Goal: Task Accomplishment & Management: Manage account settings

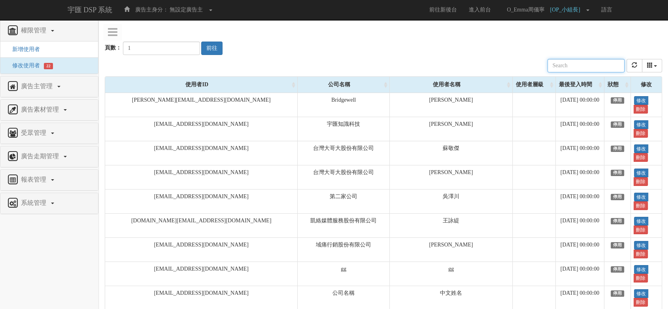
click at [603, 70] on input "text" at bounding box center [585, 65] width 77 height 13
type input "ㄍㄩ"
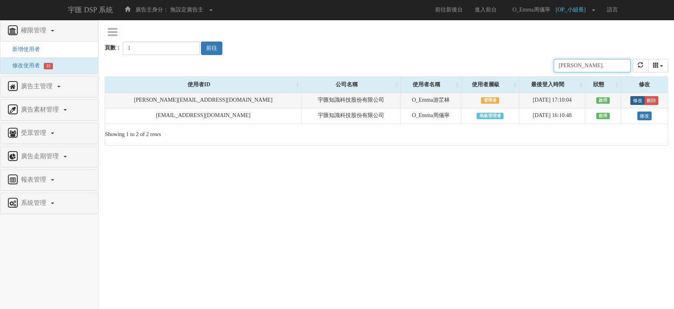
type input "emma."
click at [632, 100] on link "修改" at bounding box center [638, 100] width 14 height 9
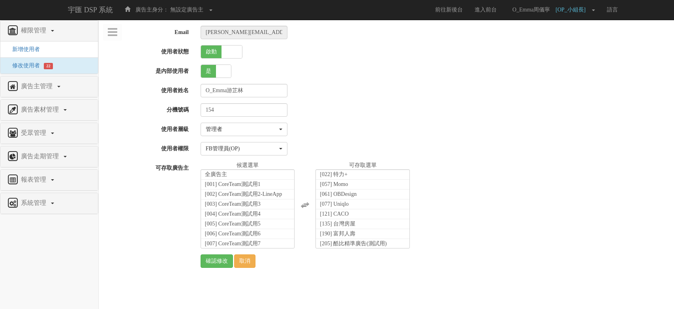
select select "Manager"
select select "16"
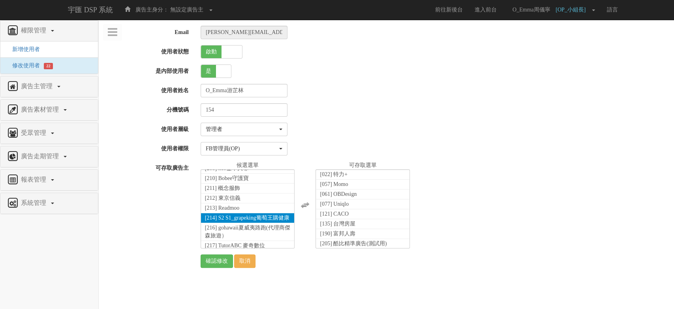
click at [246, 214] on li "[214] S2 S1_grapeking葡萄王購健康" at bounding box center [248, 218] width 94 height 10
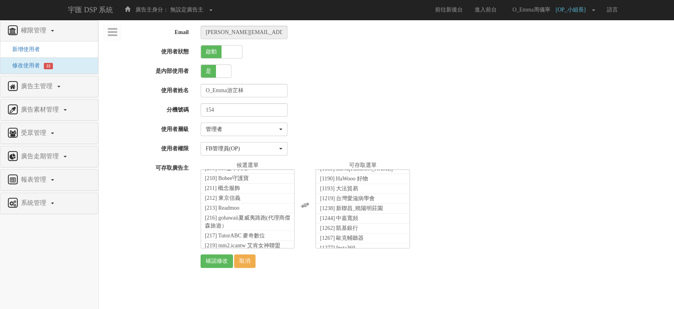
scroll to position [9647, 0]
click at [218, 261] on input "確認修改" at bounding box center [217, 260] width 32 height 13
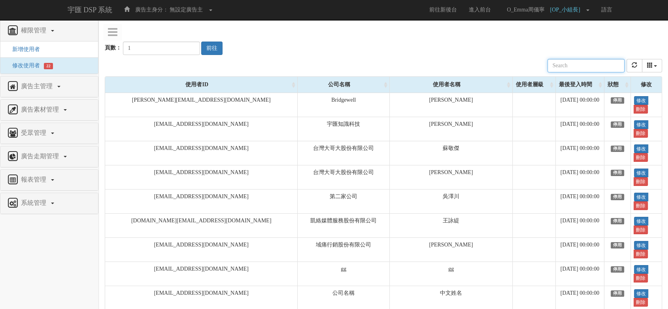
click at [594, 65] on input "text" at bounding box center [585, 65] width 77 height 13
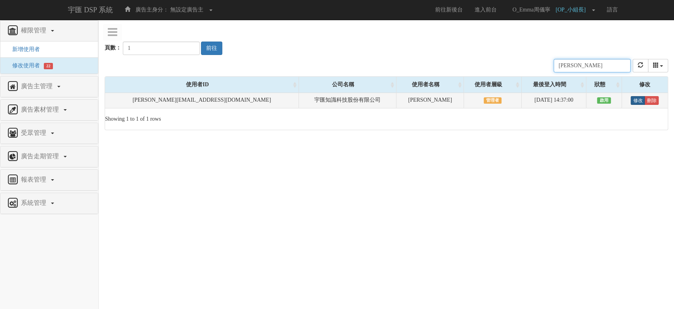
type input "[PERSON_NAME]"
click at [631, 100] on link "修改" at bounding box center [638, 100] width 14 height 9
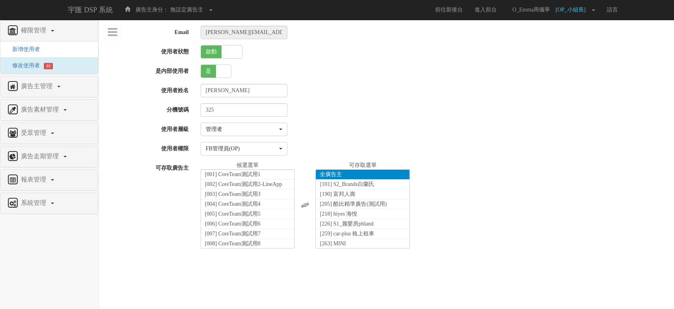
select select "Manager"
select select "16"
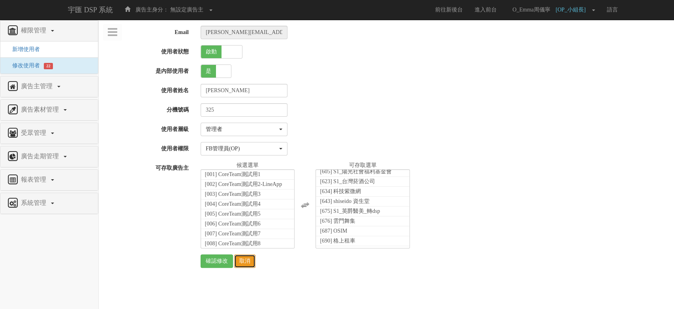
click at [252, 262] on link "取消" at bounding box center [244, 260] width 21 height 13
